Goal: Book appointment/travel/reservation

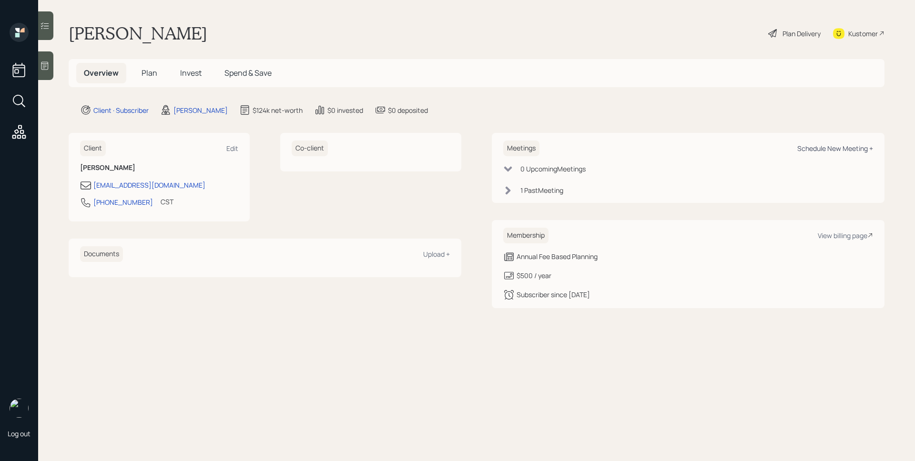
click at [843, 150] on div "Schedule New Meeting +" at bounding box center [836, 148] width 76 height 9
select select "d946c976-65aa-4529-ac9d-02c4f1114fc0"
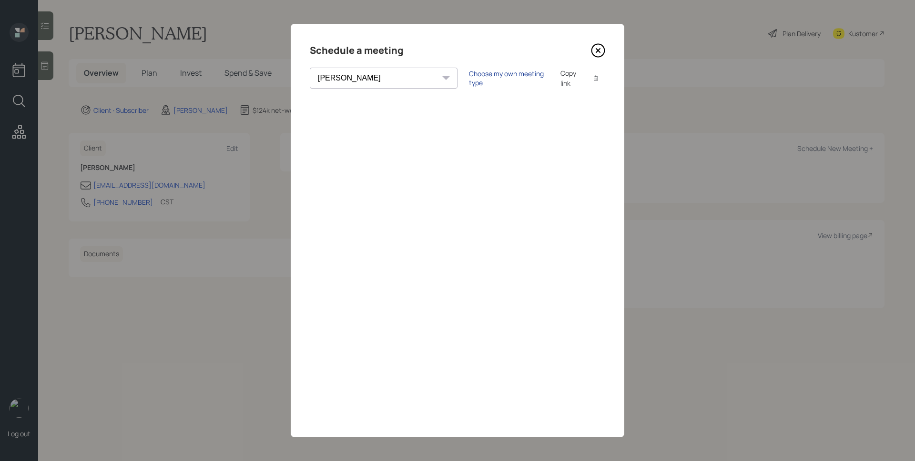
click at [469, 79] on div "Choose my own meeting type" at bounding box center [509, 78] width 80 height 18
click at [596, 52] on icon at bounding box center [598, 51] width 4 height 4
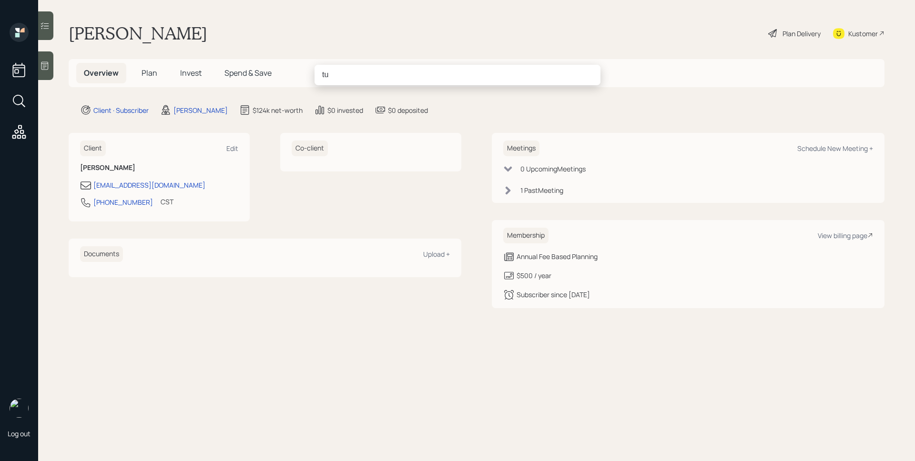
type input "t"
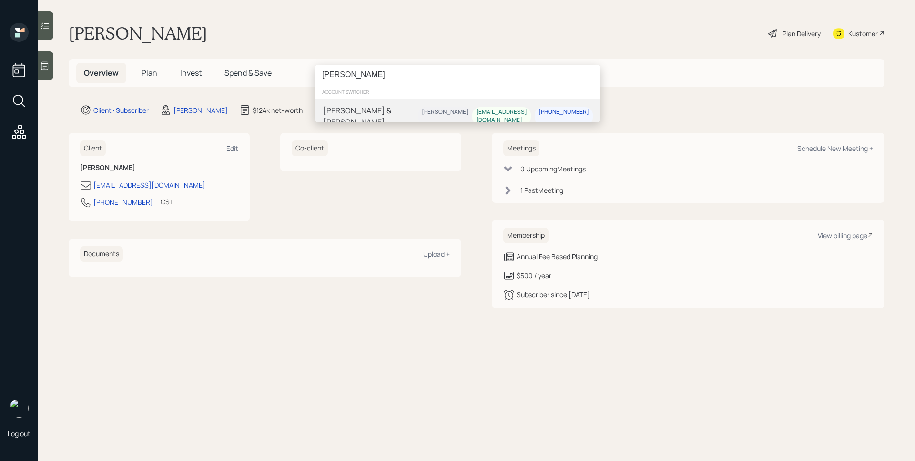
type input "[PERSON_NAME]"
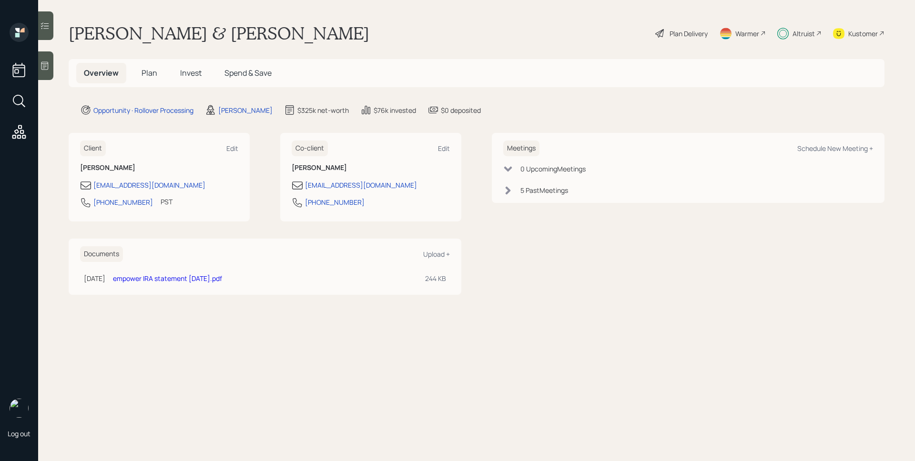
click at [796, 30] on div "Altruist" at bounding box center [804, 34] width 22 height 10
